Goal: Task Accomplishment & Management: Manage account settings

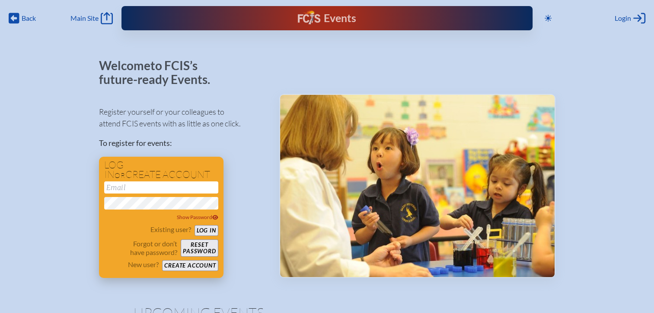
type input "[EMAIL_ADDRESS][DOMAIN_NAME]"
drag, startPoint x: 211, startPoint y: 234, endPoint x: 215, endPoint y: 221, distance: 13.5
click at [211, 234] on button "Log in" at bounding box center [207, 230] width 24 height 11
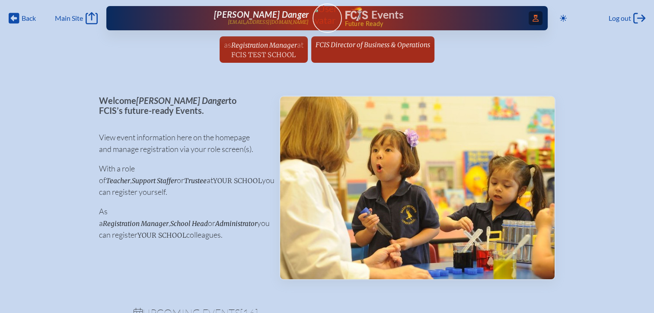
click at [534, 19] on icon at bounding box center [536, 18] width 6 height 7
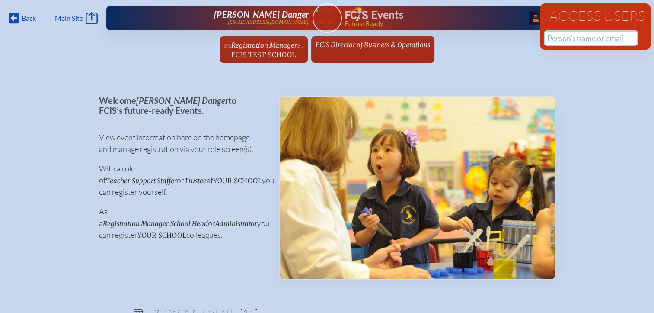
click at [563, 35] on input "text" at bounding box center [591, 38] width 92 height 13
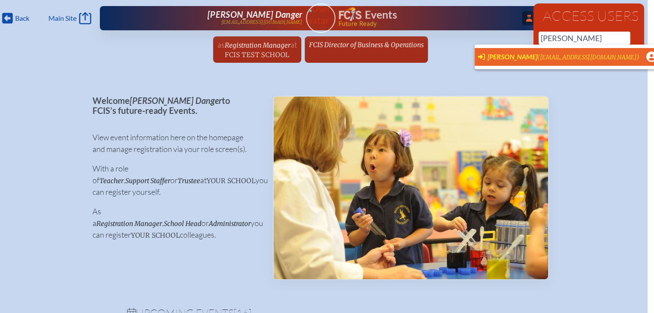
click at [506, 56] on span "Lee Lockhart" at bounding box center [513, 56] width 50 height 8
type input "llockhart@academyprep.org"
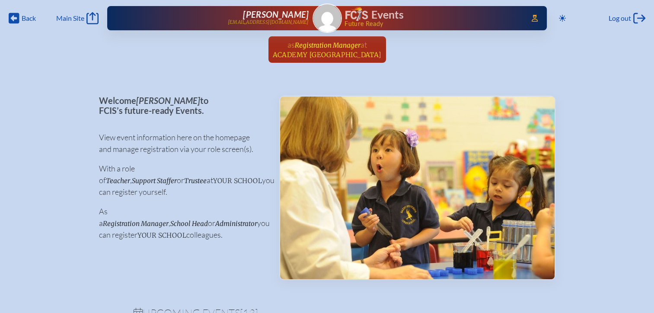
click at [325, 54] on span "Academy Prep Center of St. Petersburg" at bounding box center [327, 55] width 109 height 8
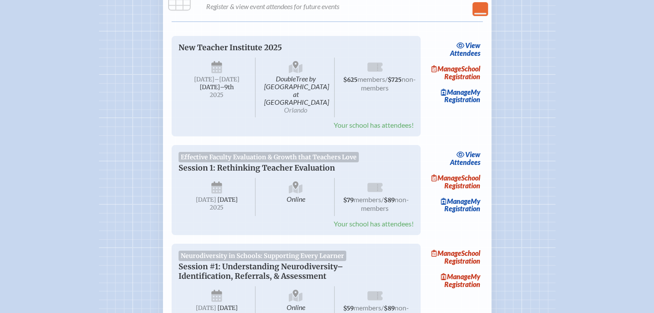
scroll to position [130, 0]
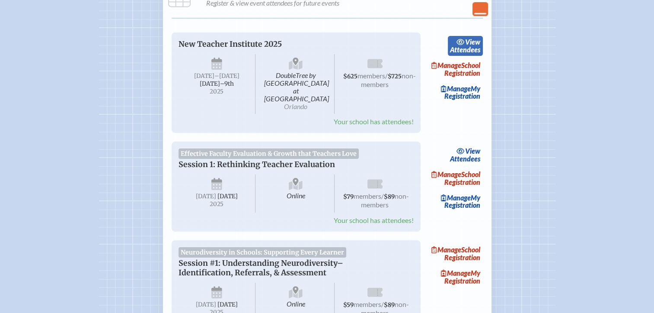
click at [471, 42] on span "view" at bounding box center [472, 42] width 15 height 8
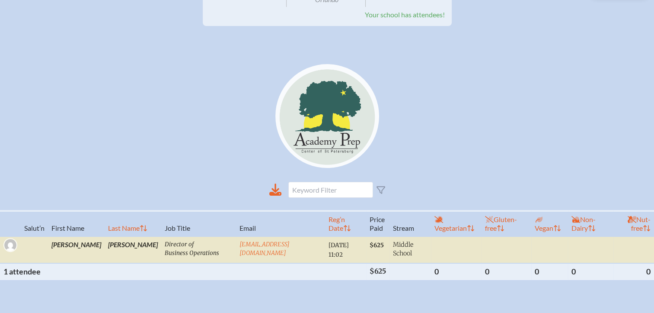
scroll to position [216, 0]
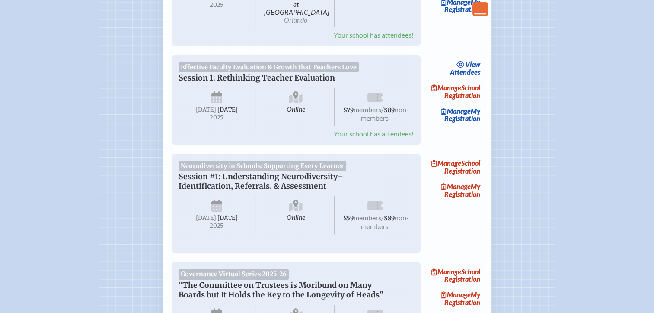
scroll to position [130, 0]
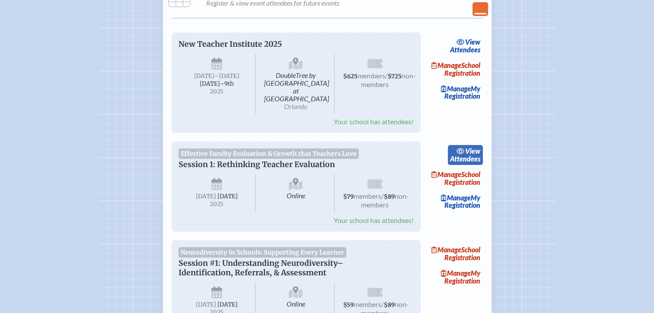
click at [461, 151] on link "view Attendees" at bounding box center [465, 155] width 35 height 20
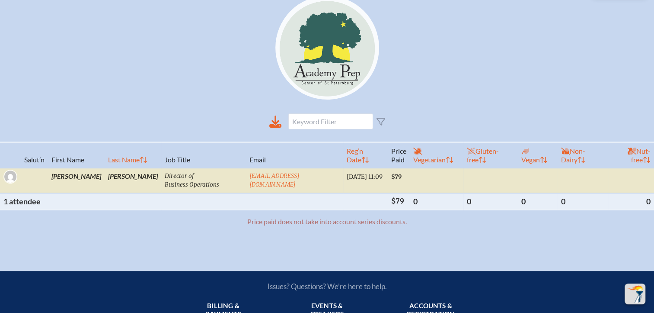
scroll to position [216, 0]
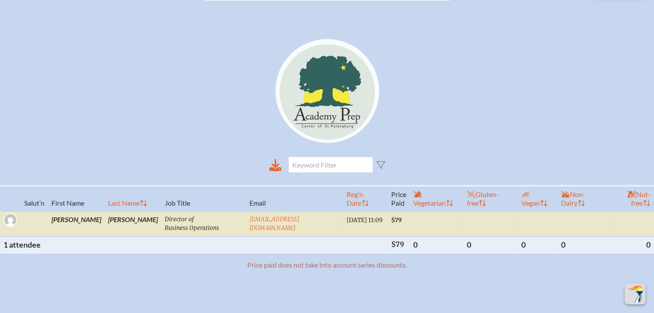
scroll to position [130, 0]
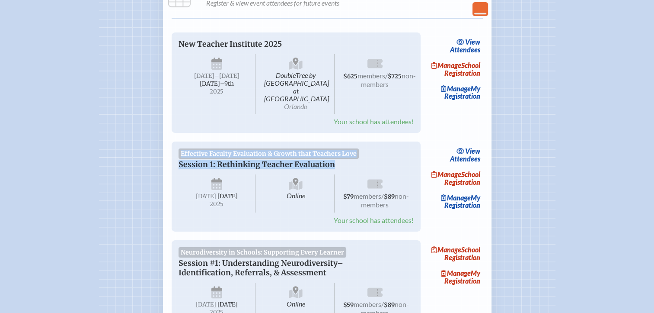
drag, startPoint x: 349, startPoint y: 157, endPoint x: 175, endPoint y: 144, distance: 174.7
click at [175, 144] on div "Effective Faculty Evaluation & Growth that Teachers Love Session 1: Rethinking …" at bounding box center [296, 186] width 249 height 90
copy div "Effective Faculty Evaluation & Growth that Teachers Love Session 1: Rethinking …"
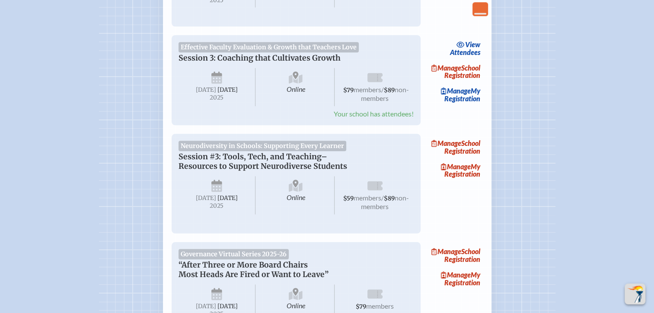
scroll to position [865, 0]
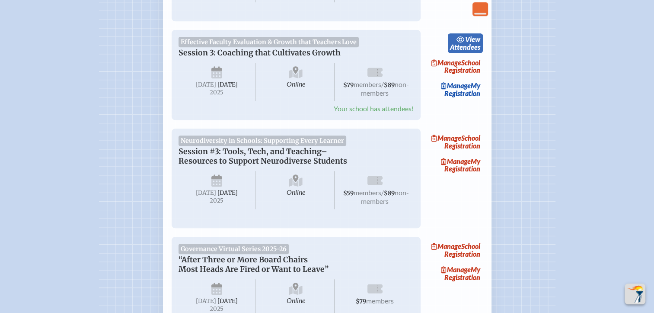
click at [470, 43] on span "view" at bounding box center [472, 39] width 15 height 8
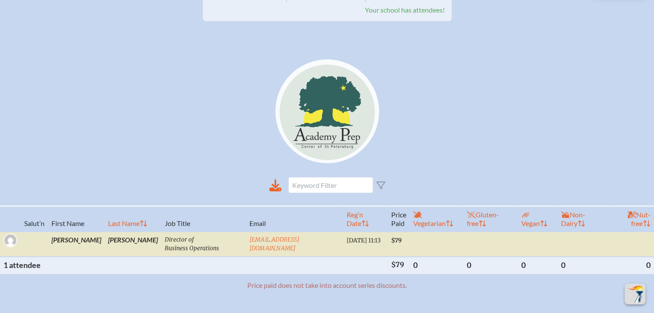
scroll to position [216, 0]
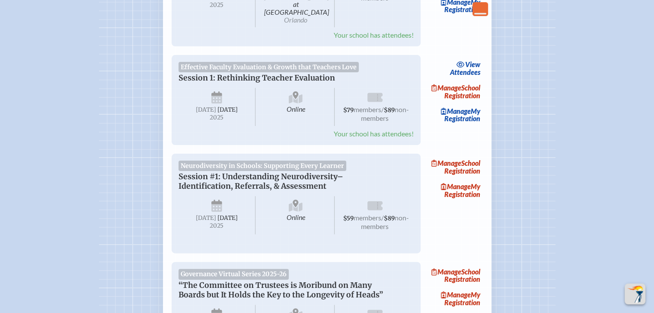
scroll to position [865, 0]
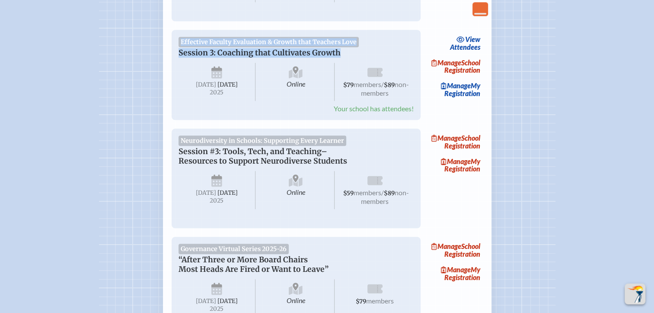
drag, startPoint x: 342, startPoint y: 86, endPoint x: 180, endPoint y: 74, distance: 162.3
click at [180, 74] on div "Effective Faculty Evaluation & Growth that Teachers Love Session 3: Coaching th…" at bounding box center [296, 75] width 235 height 76
copy div "Effective Faculty Evaluation & Growth that Teachers Love Session 3: Coaching th…"
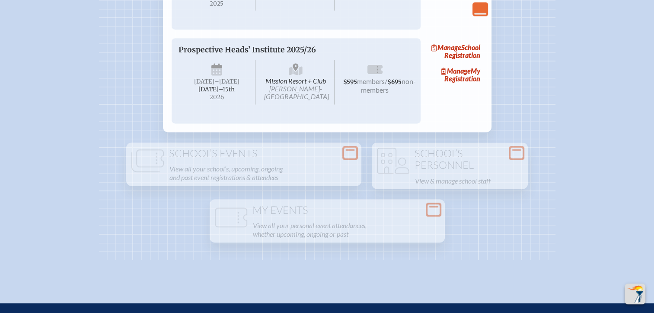
scroll to position [1341, 0]
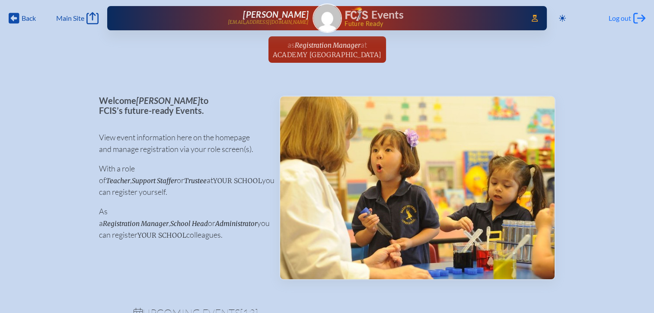
click at [620, 19] on span "Log out" at bounding box center [620, 18] width 22 height 9
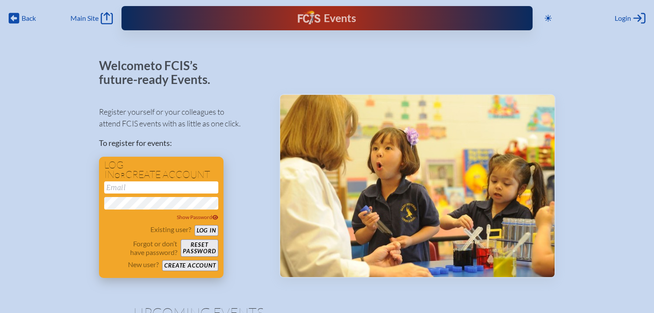
type input "[EMAIL_ADDRESS][DOMAIN_NAME]"
click at [200, 230] on button "Log in" at bounding box center [207, 230] width 24 height 11
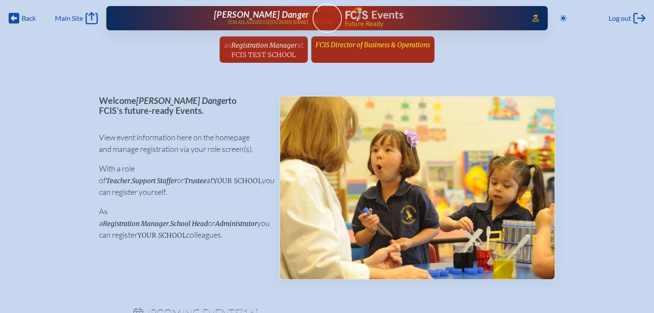
click at [360, 41] on span "FCIS Director of Business & Operations" at bounding box center [373, 45] width 115 height 8
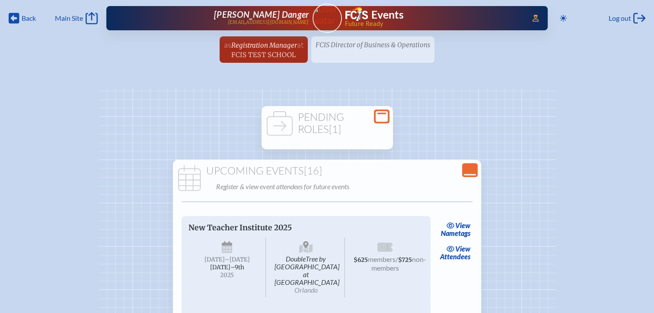
click at [341, 130] on span "[1]" at bounding box center [335, 128] width 12 height 13
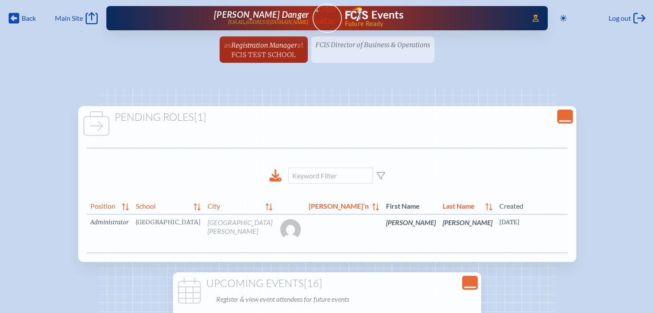
drag, startPoint x: 442, startPoint y: 259, endPoint x: 548, endPoint y: 257, distance: 106.8
click at [548, 257] on div "Position School City Sal’n First Name Last Name Created Email Options Administr…" at bounding box center [327, 227] width 481 height 64
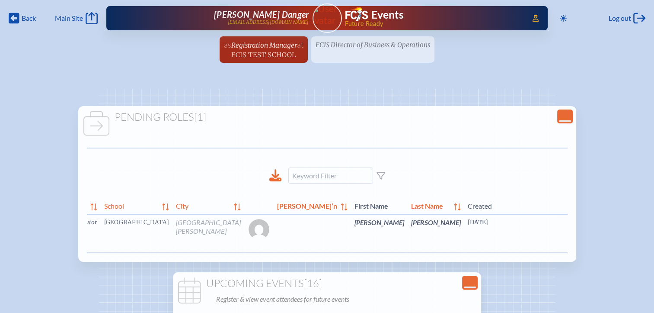
click at [629, 245] on link "edit Person’s Details" at bounding box center [643, 234] width 29 height 27
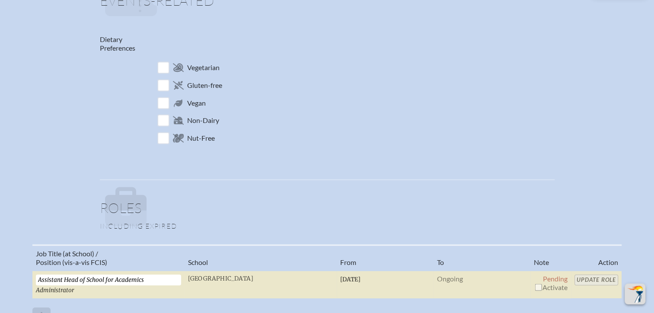
scroll to position [476, 0]
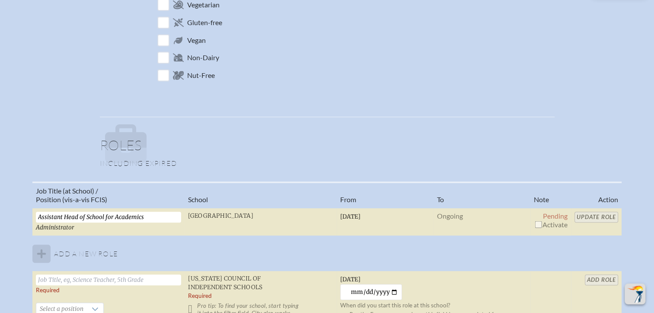
click at [537, 221] on input "checkbox" at bounding box center [538, 224] width 7 height 7
checkbox input "true"
click at [589, 211] on input "Update Role" at bounding box center [597, 216] width 44 height 11
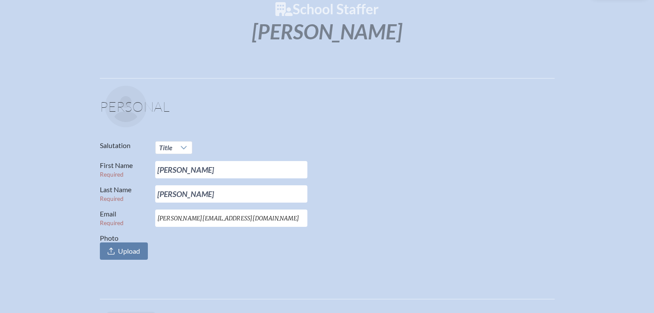
scroll to position [0, 0]
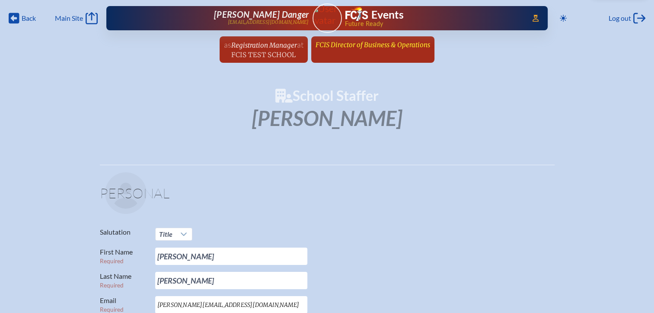
click at [359, 50] on link "FCIS Director of Business & Operations since [DATE]" at bounding box center [373, 44] width 122 height 16
